Goal: Information Seeking & Learning: Learn about a topic

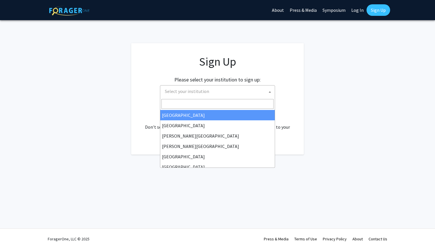
click at [241, 88] on span "Select your institution" at bounding box center [219, 92] width 112 height 12
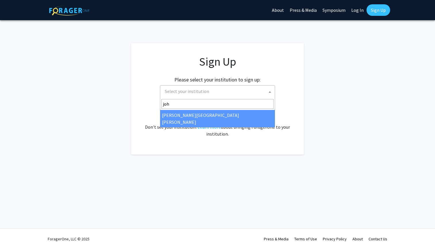
type input "joh"
select select "1"
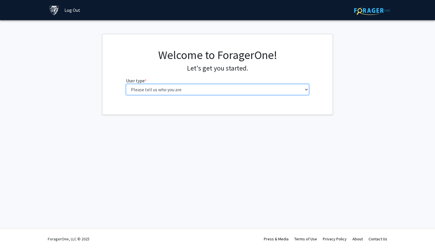
select select "2: masters"
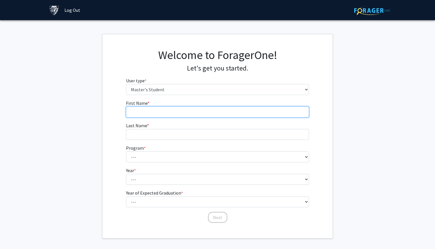
click at [239, 109] on input "First Name * required" at bounding box center [217, 112] width 183 height 11
type input "[PERSON_NAME]"
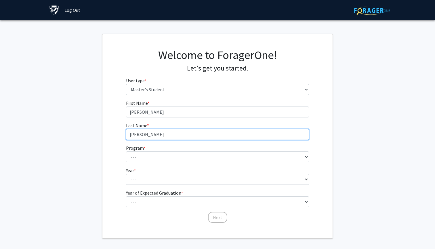
type input "[PERSON_NAME]"
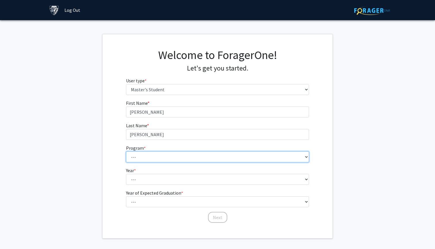
select select "39: 28"
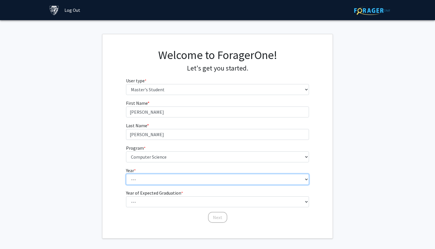
select select "1: first_year"
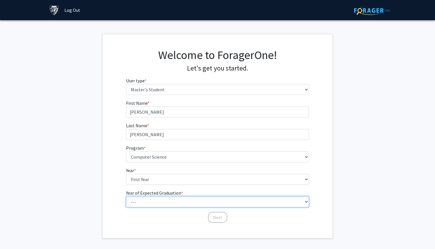
select select "2: 2026"
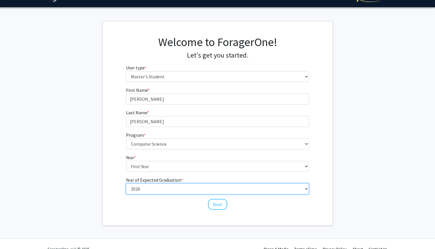
scroll to position [13, 0]
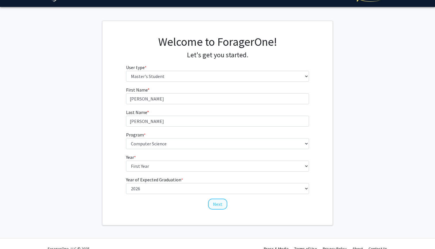
click at [214, 202] on button "Next" at bounding box center [217, 204] width 19 height 11
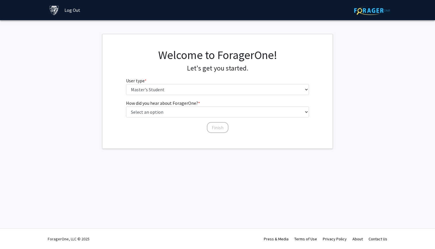
click at [219, 105] on fg-select "How did you hear about ForagerOne? * required Select an option Peer/student rec…" at bounding box center [217, 109] width 183 height 18
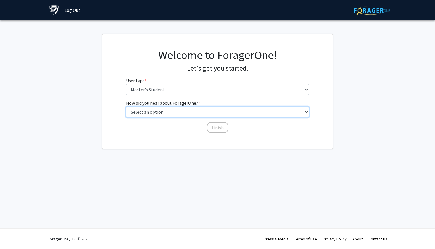
select select "3: university_website"
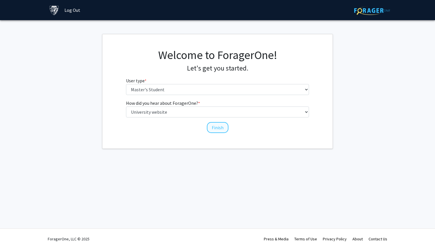
click at [214, 126] on button "Finish" at bounding box center [218, 127] width 22 height 11
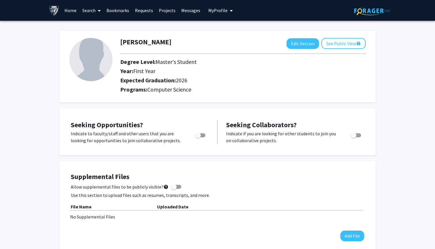
click at [162, 10] on link "Projects" at bounding box center [167, 10] width 22 height 20
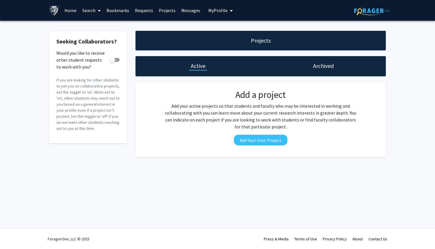
click at [72, 12] on link "Home" at bounding box center [71, 10] width 18 height 20
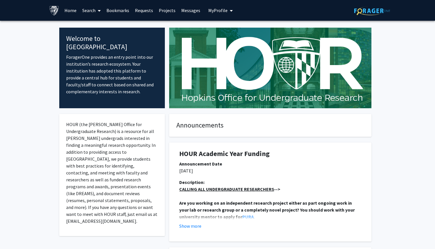
click at [95, 11] on link "Search" at bounding box center [91, 10] width 24 height 20
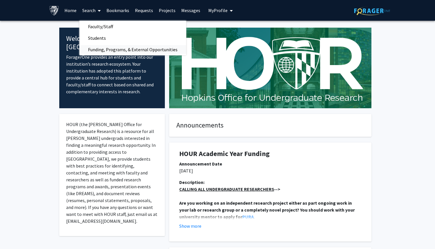
click at [128, 47] on span "Funding, Programs, & External Opportunities" at bounding box center [132, 50] width 107 height 12
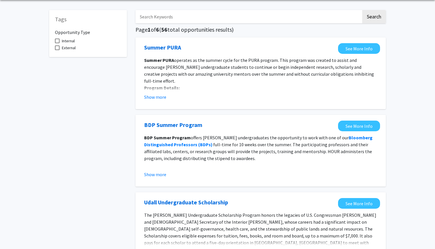
scroll to position [26, 0]
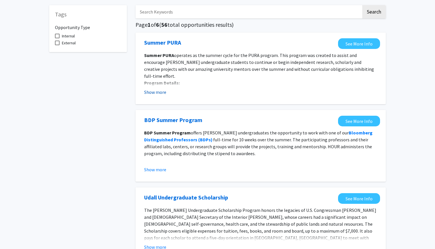
click at [160, 96] on button "Show more" at bounding box center [155, 92] width 22 height 7
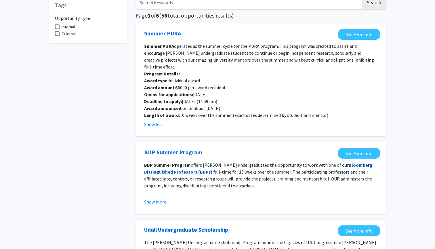
scroll to position [51, 0]
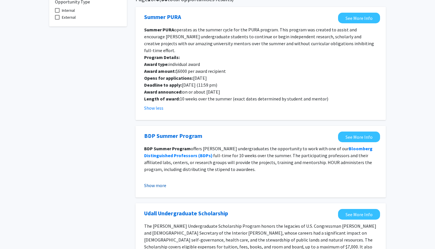
click at [155, 182] on button "Show more" at bounding box center [155, 185] width 22 height 7
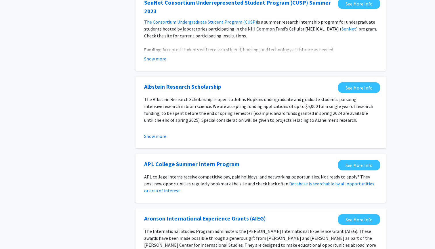
scroll to position [417, 0]
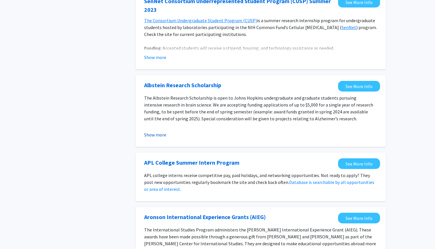
click at [152, 131] on button "Show more" at bounding box center [155, 134] width 22 height 7
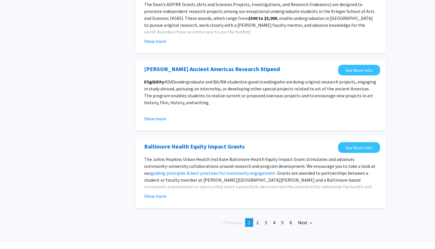
scroll to position [761, 0]
click at [259, 219] on link "page 2" at bounding box center [258, 223] width 8 height 9
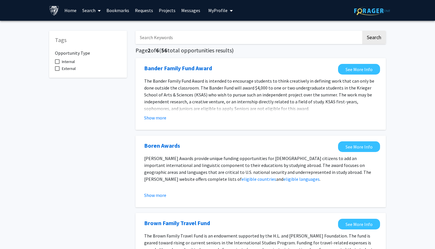
scroll to position [16, 0]
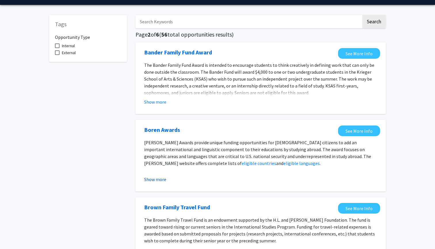
click at [159, 183] on button "Show more" at bounding box center [155, 179] width 22 height 7
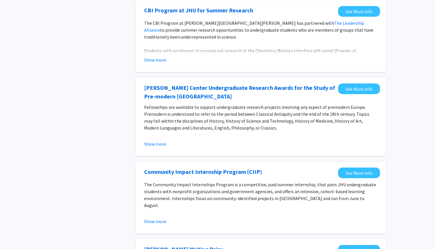
scroll to position [445, 0]
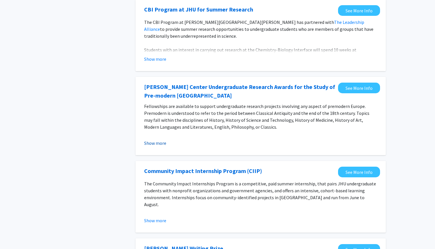
click at [158, 140] on button "Show more" at bounding box center [155, 143] width 22 height 7
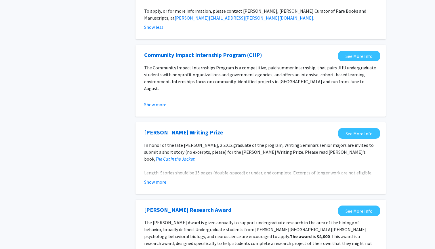
scroll to position [576, 0]
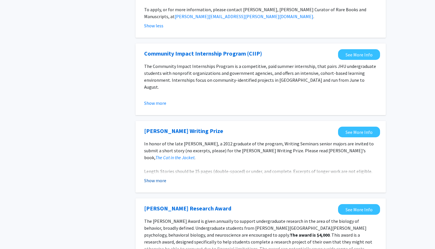
click at [164, 177] on button "Show more" at bounding box center [155, 180] width 22 height 7
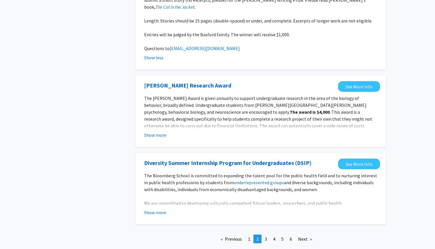
scroll to position [731, 0]
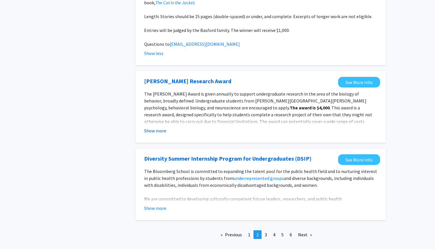
click at [158, 127] on button "Show more" at bounding box center [155, 130] width 22 height 7
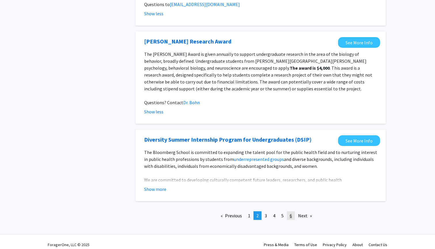
scroll to position [770, 0]
click at [269, 213] on link "page 3" at bounding box center [266, 216] width 8 height 9
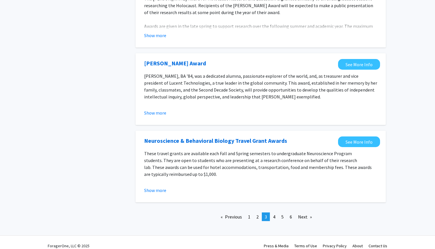
scroll to position [623, 0]
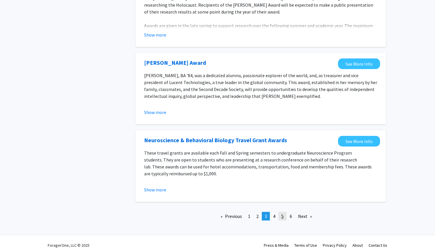
click at [283, 213] on span "5" at bounding box center [283, 216] width 2 height 6
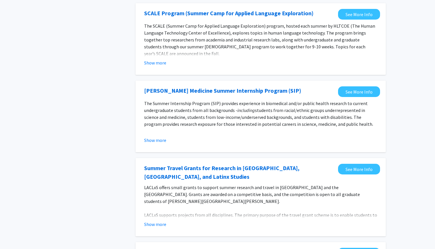
scroll to position [135, 0]
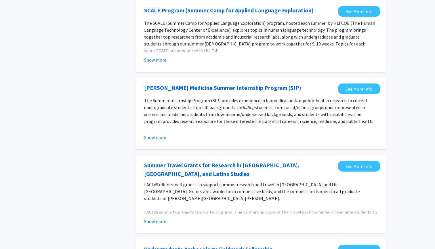
click at [156, 146] on div "Hopkins Medicine Summer Internship Program (SIP) See More Info The Summer Inter…" at bounding box center [261, 114] width 251 height 72
click at [153, 142] on fg-opportunity "Hopkins Medicine Summer Internship Program (SIP) See More Info The Summer Inter…" at bounding box center [260, 114] width 239 height 60
click at [153, 144] on fg-opportunity "Hopkins Medicine Summer Internship Program (SIP) See More Info The Summer Inter…" at bounding box center [260, 114] width 239 height 60
click at [155, 142] on fg-opportunity "Hopkins Medicine Summer Internship Program (SIP) See More Info The Summer Inter…" at bounding box center [260, 114] width 239 height 60
click at [155, 141] on button "Show more" at bounding box center [155, 137] width 22 height 7
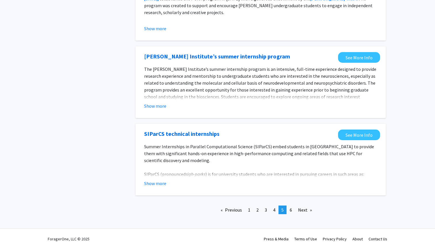
scroll to position [644, 0]
click at [292, 209] on span "6" at bounding box center [291, 210] width 2 height 6
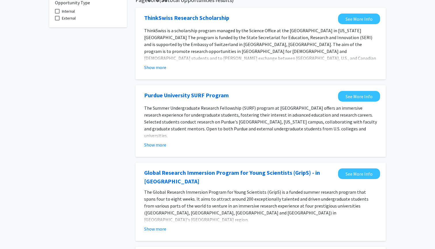
scroll to position [51, 0]
click at [159, 147] on button "Show more" at bounding box center [155, 144] width 22 height 7
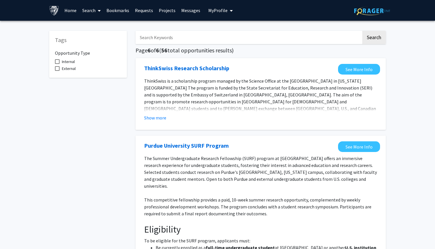
scroll to position [0, 0]
click at [70, 15] on link "Home" at bounding box center [71, 10] width 18 height 20
